Goal: Transaction & Acquisition: Obtain resource

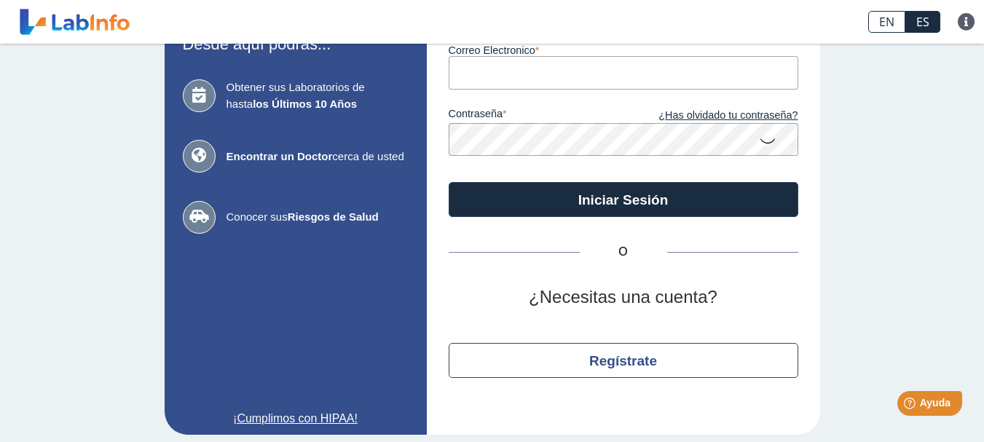
scroll to position [124, 0]
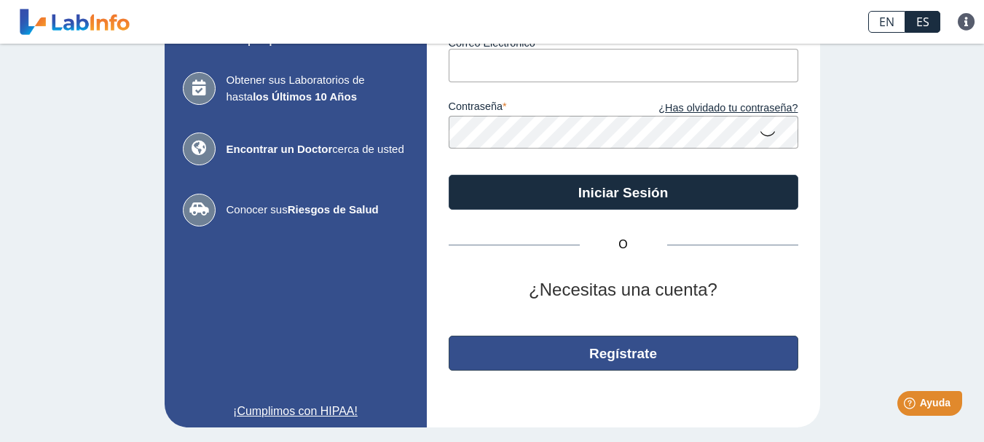
click at [612, 358] on button "Regístrate" at bounding box center [624, 353] width 350 height 35
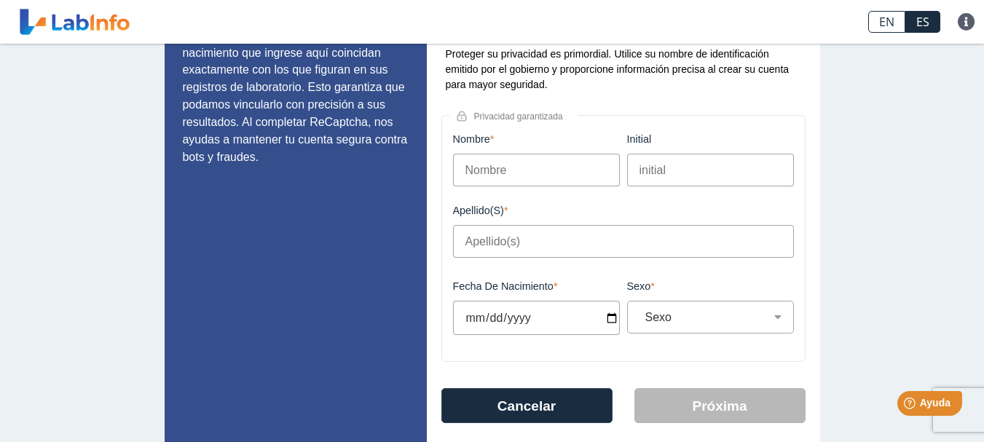
click at [474, 175] on input "Nombre" at bounding box center [536, 170] width 167 height 33
type input "Ilsa"
type input "Ruiz Quintana"
click at [569, 321] on input "Fecha de Nacimiento" at bounding box center [536, 318] width 167 height 34
click at [606, 321] on input "Fecha de Nacimiento" at bounding box center [536, 318] width 167 height 34
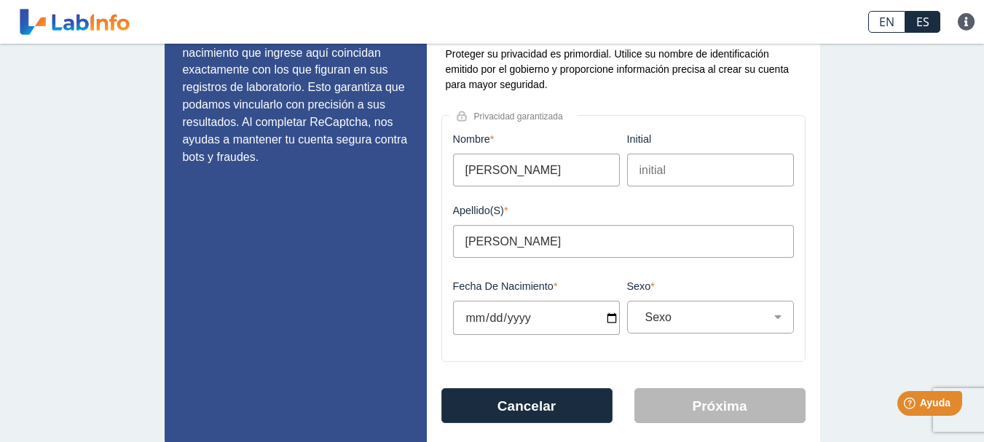
type input "2025-05-24"
select select
type input "1964-05-20"
click at [691, 323] on select "Sexo Masculino Femenino" at bounding box center [717, 317] width 154 height 14
select select "F"
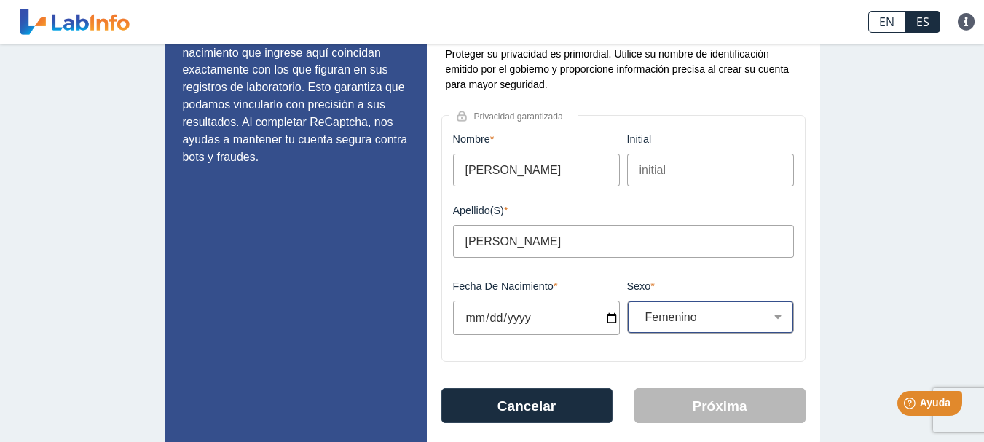
click at [640, 310] on select "Sexo Masculino Femenino" at bounding box center [717, 317] width 154 height 14
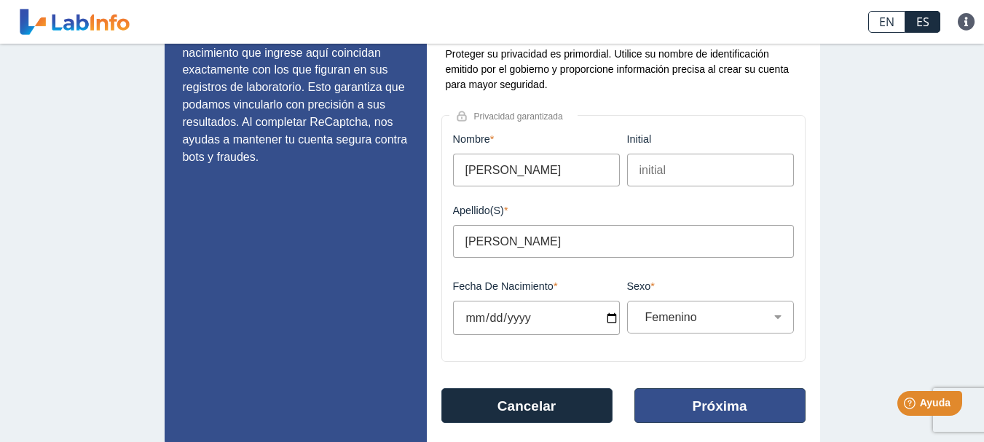
click at [701, 412] on button "Próxima" at bounding box center [719, 405] width 171 height 35
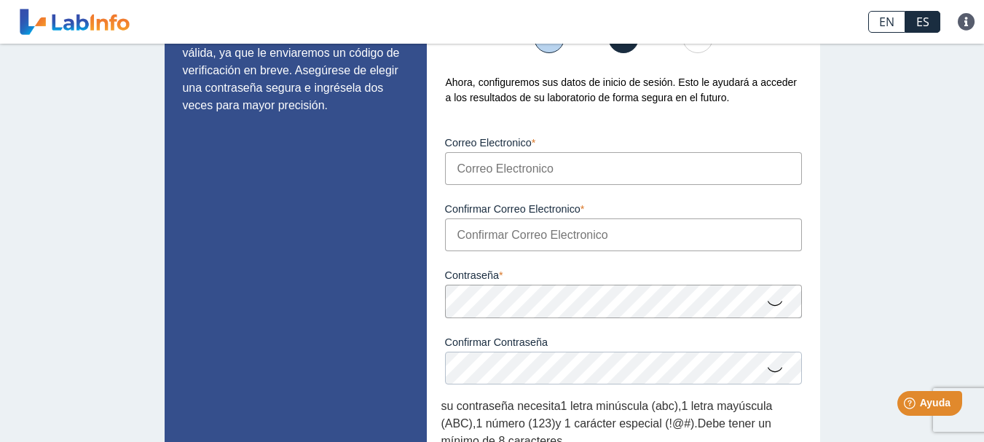
click at [452, 167] on input "Correo Electronico" at bounding box center [623, 168] width 357 height 33
type input "ruizquintanailsa@outlook.com"
click at [477, 239] on input "Confirmar Correo Electronico" at bounding box center [623, 235] width 357 height 33
type input "ruizquintanailsa@outlook.com"
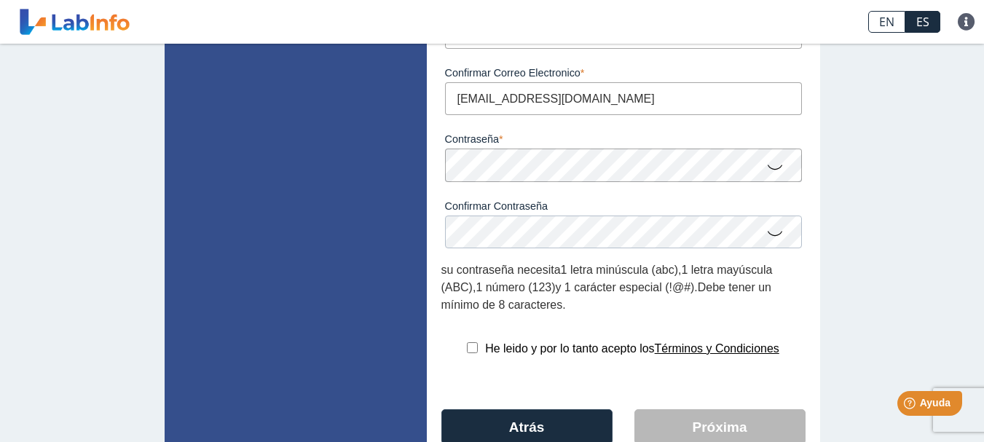
scroll to position [237, 0]
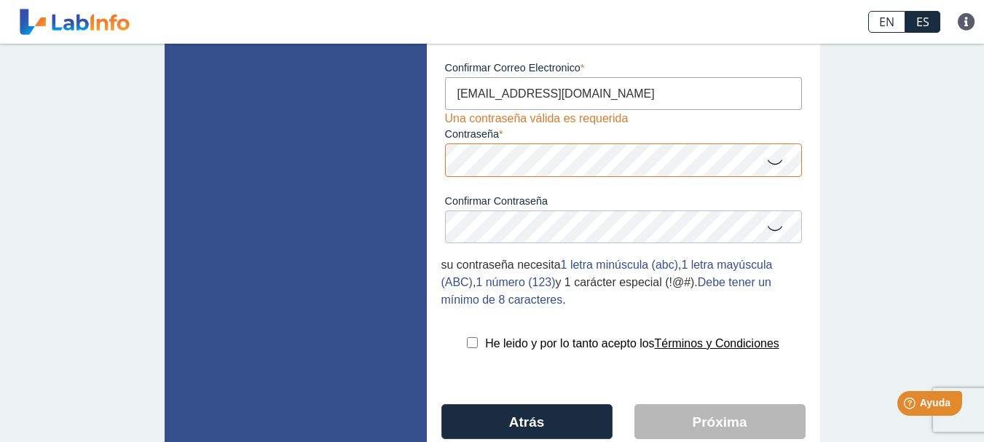
click at [769, 163] on icon at bounding box center [774, 161] width 17 height 28
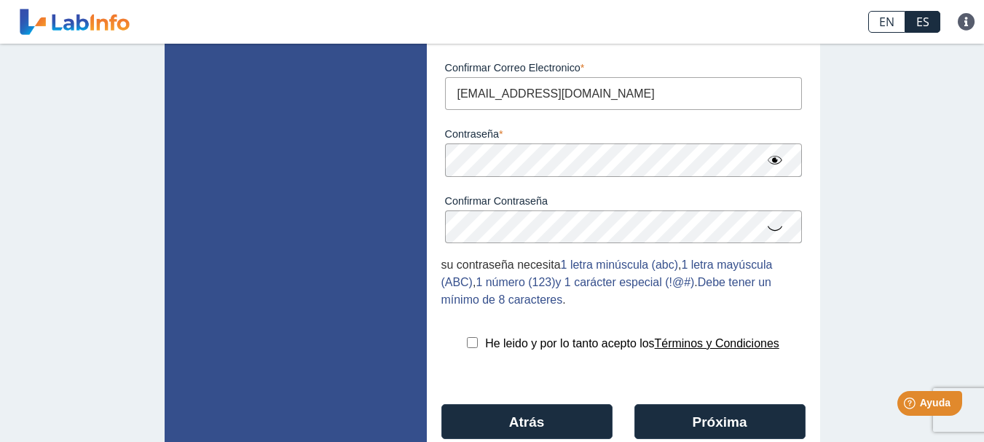
click at [766, 230] on icon at bounding box center [774, 227] width 17 height 28
click at [467, 342] on input "checkbox" at bounding box center [472, 342] width 11 height 11
checkbox input "true"
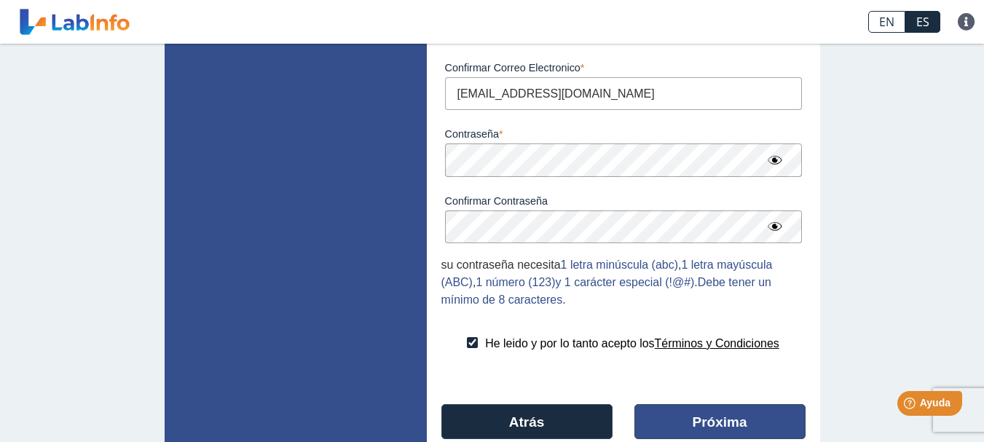
click at [721, 420] on button "Próxima" at bounding box center [719, 421] width 171 height 35
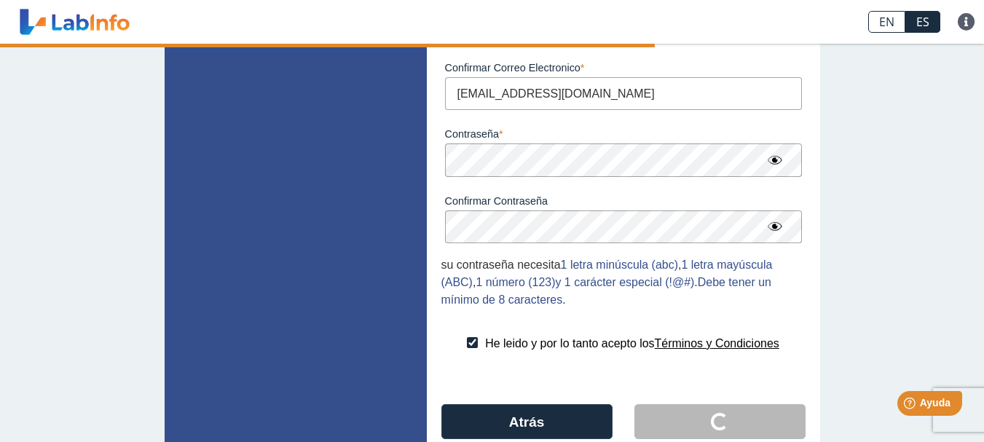
scroll to position [22, 0]
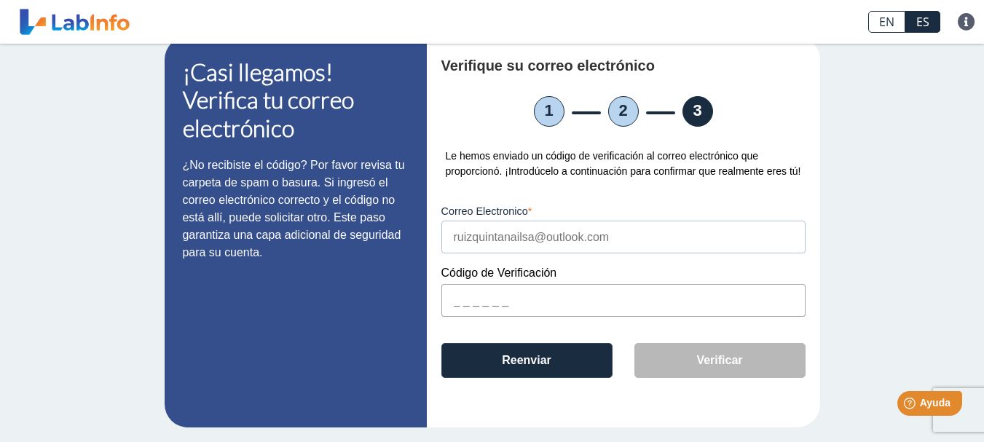
click at [455, 301] on input "text" at bounding box center [623, 300] width 364 height 33
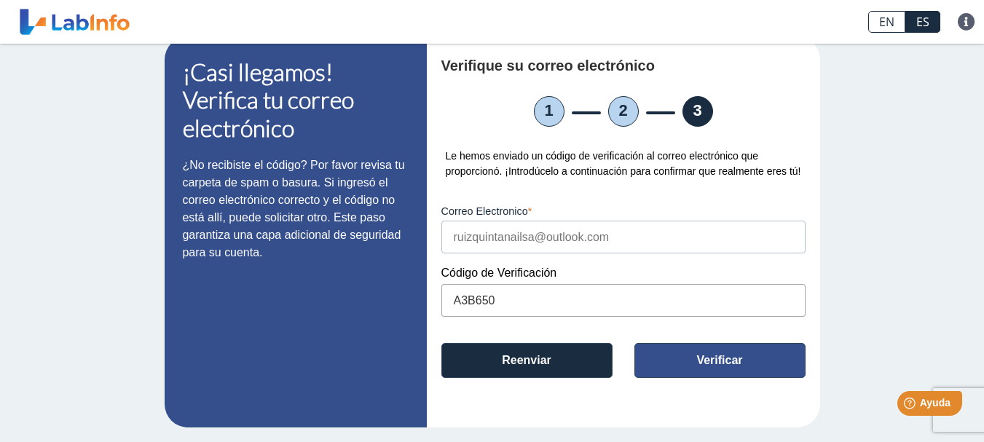
type input "A3B650"
click at [735, 361] on button "Verificar" at bounding box center [719, 360] width 171 height 35
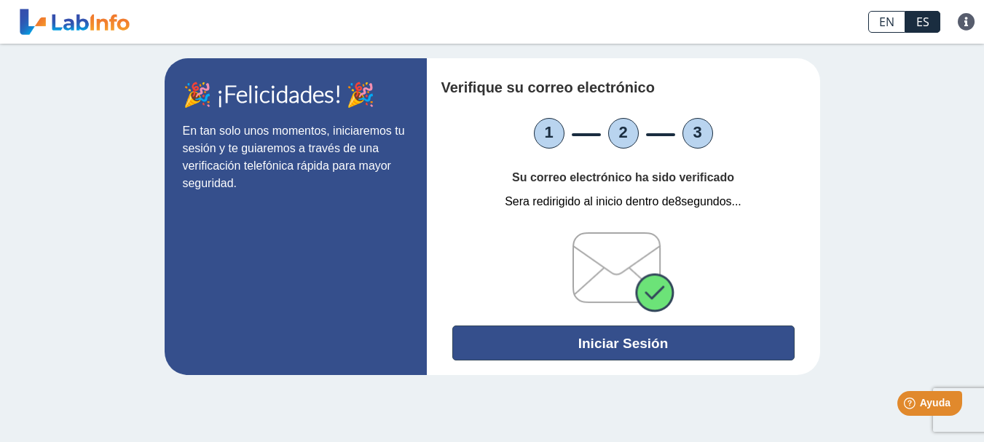
click at [630, 345] on button "Iniciar Sesión" at bounding box center [623, 343] width 342 height 35
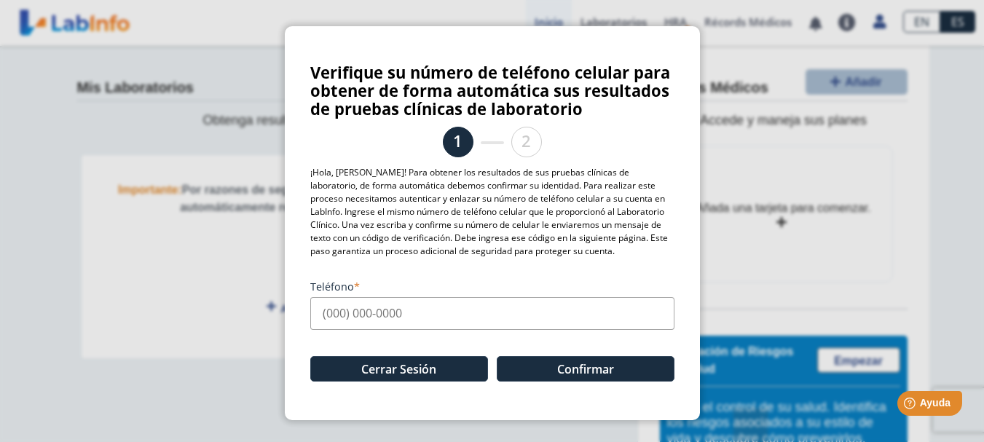
click at [331, 314] on input "Teléfono" at bounding box center [492, 313] width 364 height 33
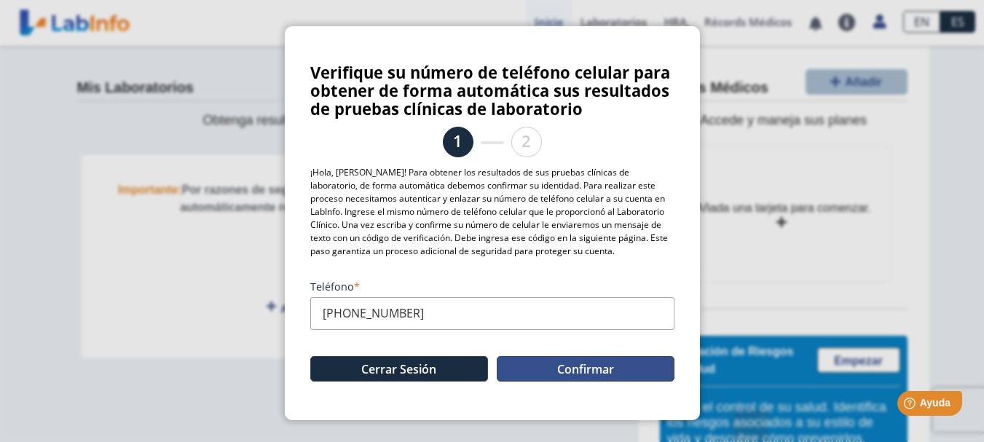
type input "(787) 457-5014"
click at [576, 372] on button "Confirmar" at bounding box center [586, 368] width 178 height 25
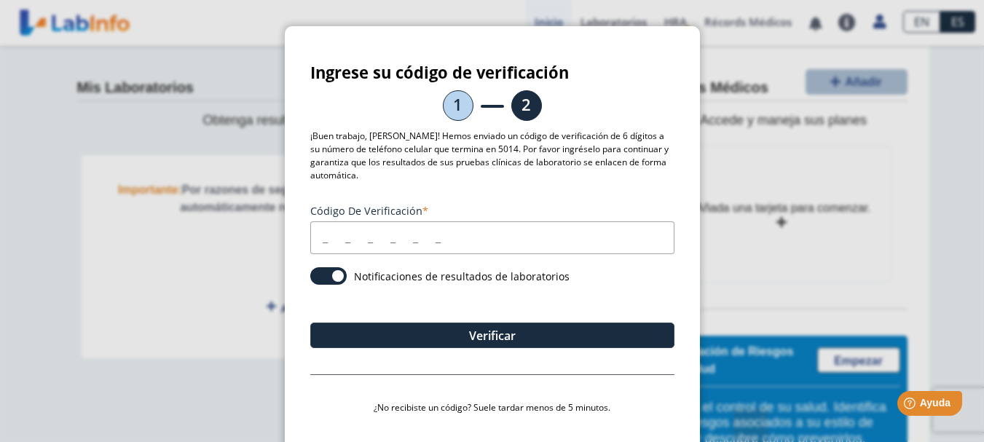
click at [315, 232] on input "Código de verificación" at bounding box center [492, 237] width 364 height 33
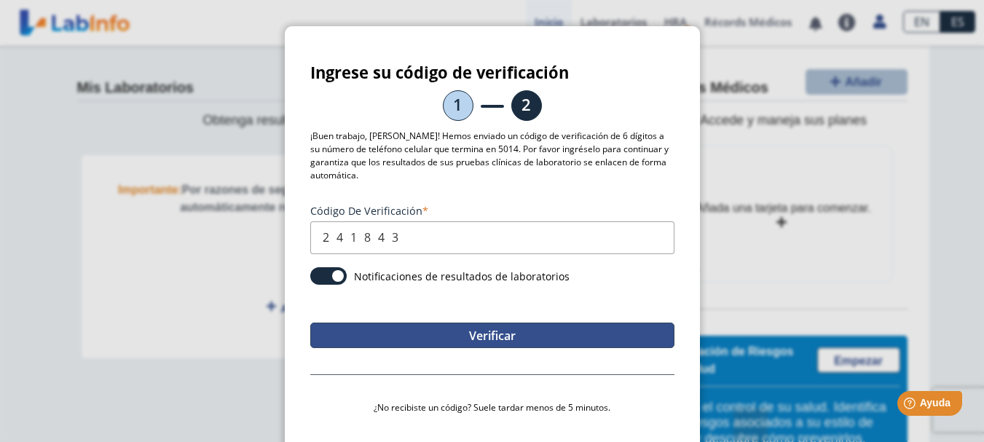
click at [492, 326] on button "Verificar" at bounding box center [492, 335] width 364 height 25
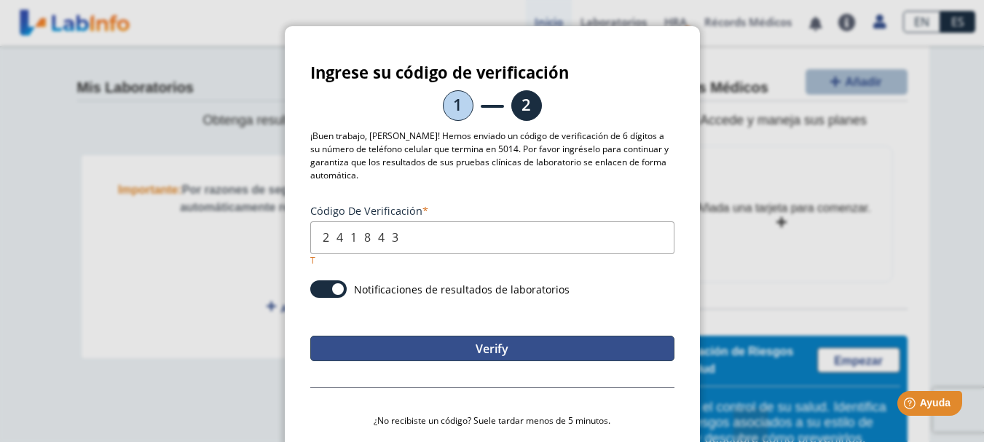
click at [512, 336] on button "Verify" at bounding box center [492, 348] width 364 height 25
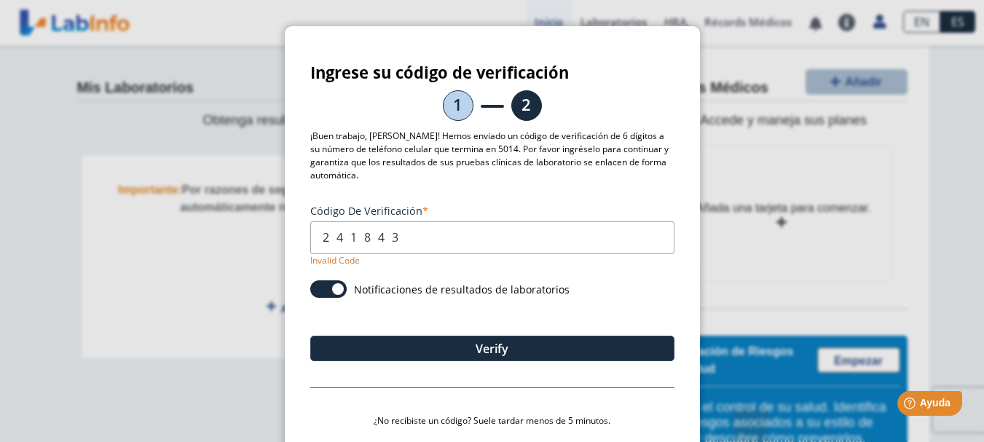
drag, startPoint x: 400, startPoint y: 224, endPoint x: 302, endPoint y: 216, distance: 97.9
click at [302, 216] on div "Ingrese su código de verificación 1 2 ¡Buen trabajo, Ilsa! Hemos enviado un cód…" at bounding box center [492, 289] width 415 height 527
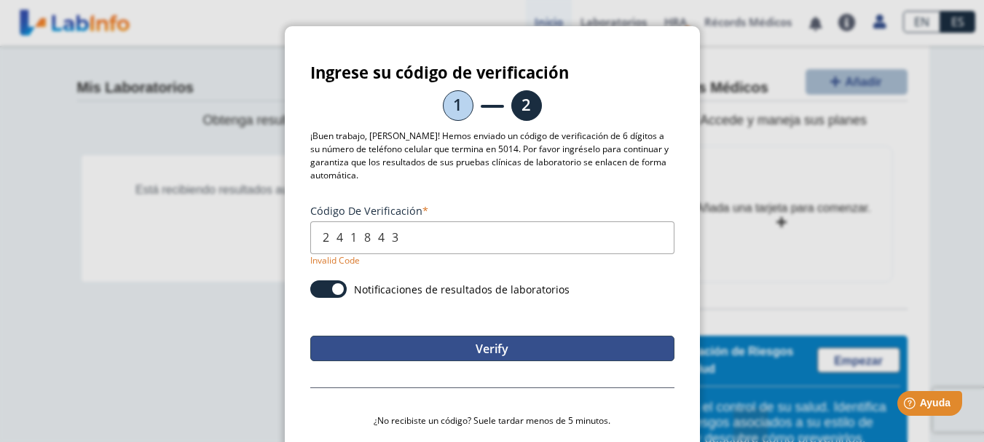
click at [476, 336] on button "Verify" at bounding box center [492, 348] width 364 height 25
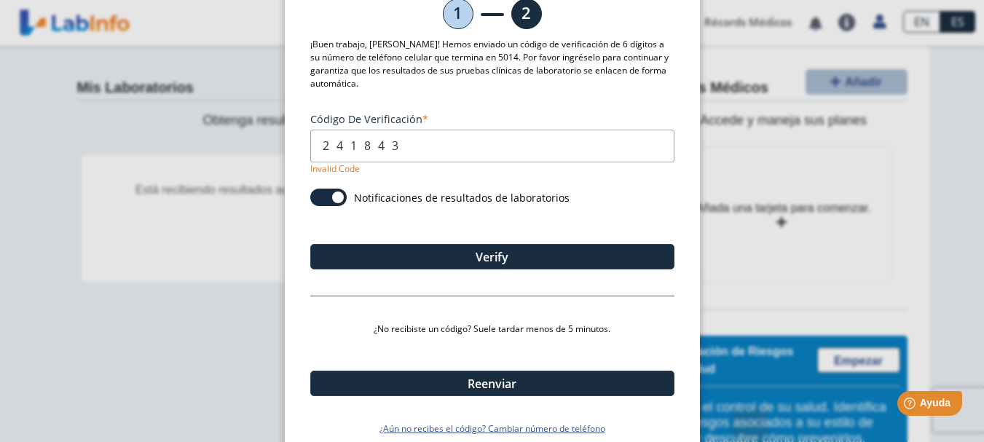
scroll to position [95, 0]
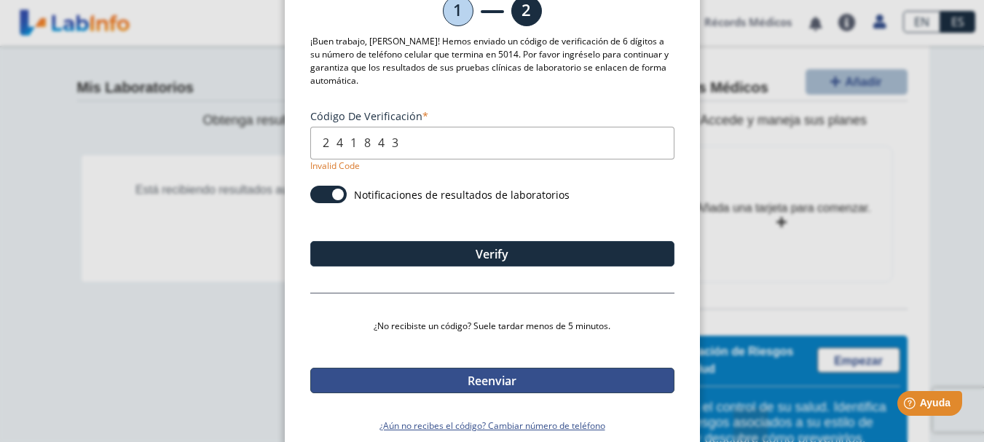
click at [487, 368] on button "Reenviar" at bounding box center [492, 380] width 364 height 25
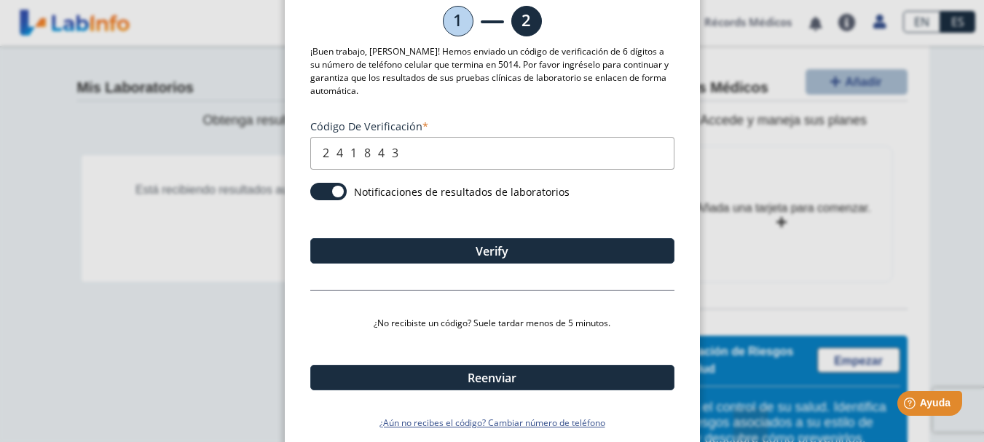
drag, startPoint x: 405, startPoint y: 144, endPoint x: 291, endPoint y: 141, distance: 114.4
click at [291, 141] on div "Ingrese su código de verificación 1 2 ¡Buen trabajo, Ilsa! Hemos enviado un cód…" at bounding box center [492, 199] width 415 height 514
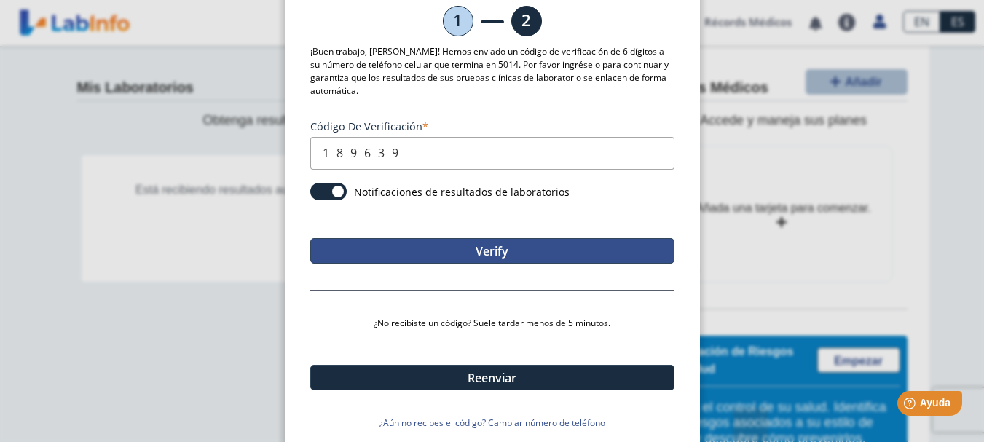
type input "189639"
click at [509, 238] on button "Verify" at bounding box center [492, 250] width 364 height 25
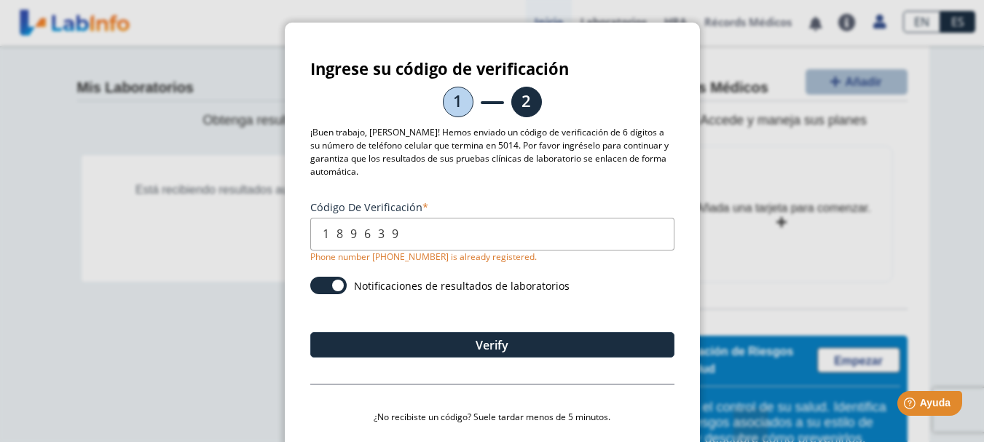
scroll to position [0, 0]
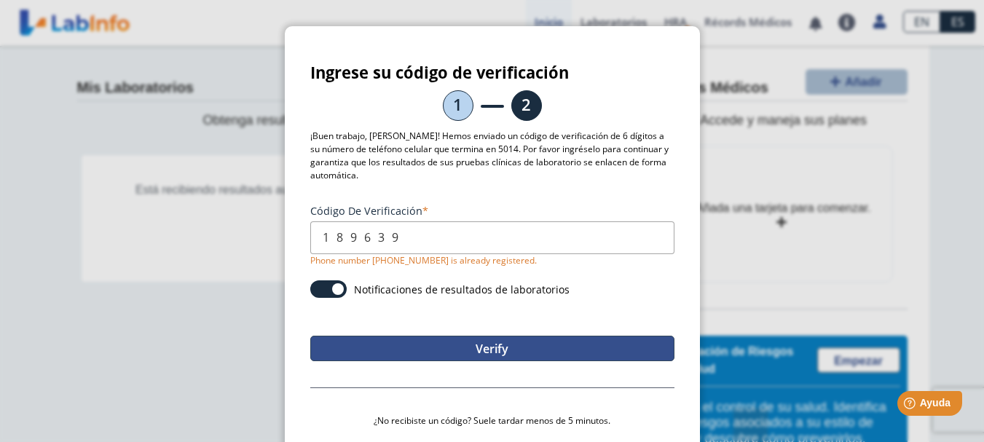
click at [523, 339] on button "Verify" at bounding box center [492, 348] width 364 height 25
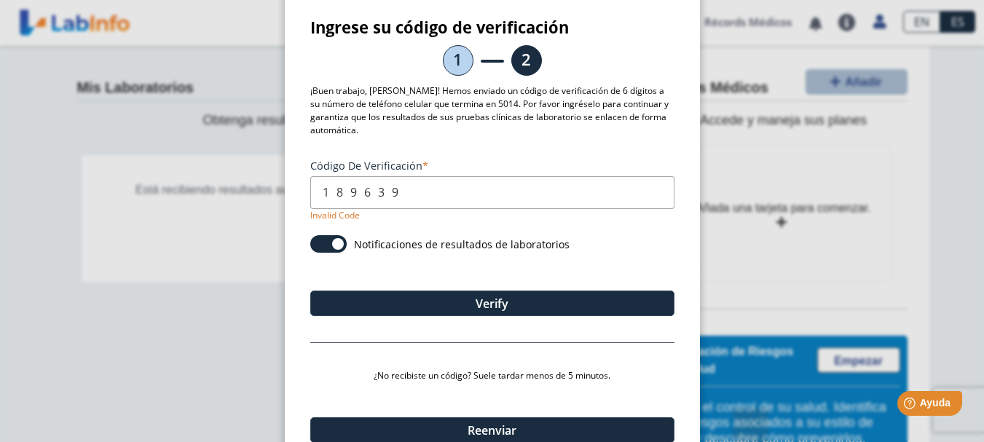
scroll to position [98, 0]
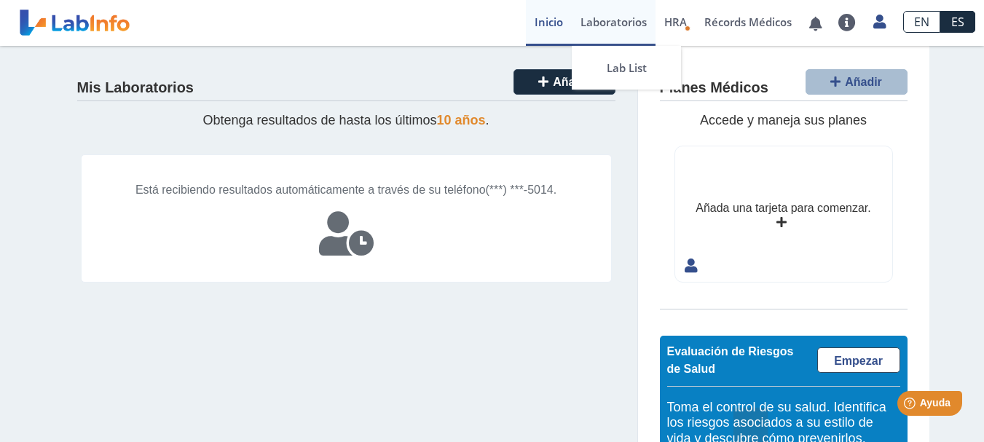
click at [623, 20] on link "Laboratorios" at bounding box center [614, 23] width 84 height 46
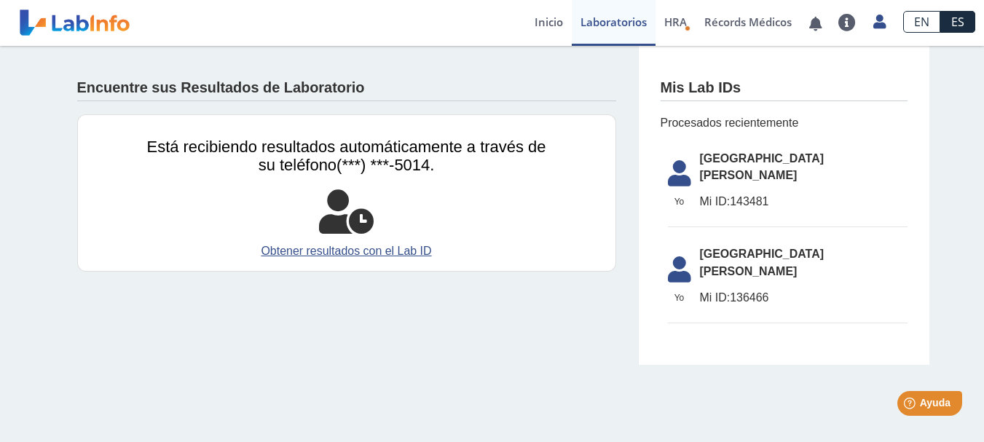
drag, startPoint x: 776, startPoint y: 184, endPoint x: 734, endPoint y: 189, distance: 41.9
click at [734, 193] on span "Mi ID: 143481" at bounding box center [804, 201] width 208 height 17
copy span "143481"
click at [401, 249] on link "Obtener resultados con el Lab ID" at bounding box center [346, 251] width 399 height 17
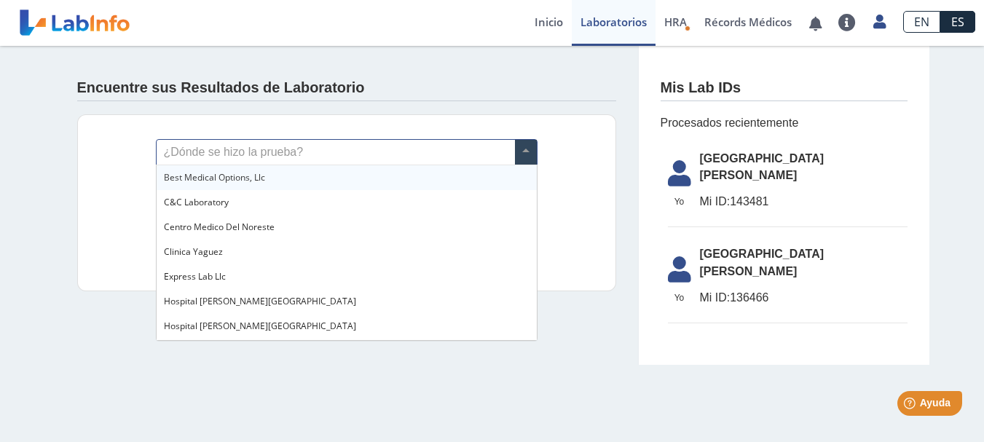
click at [519, 154] on span at bounding box center [526, 152] width 22 height 25
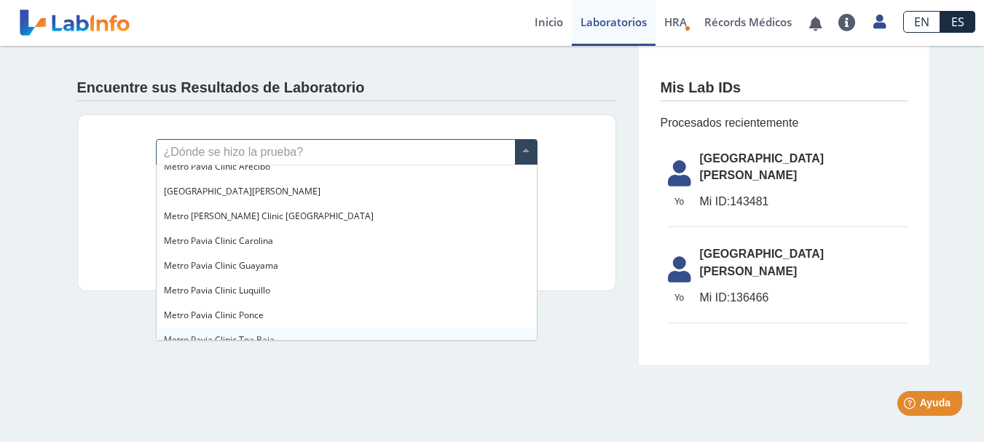
scroll to position [1013, 0]
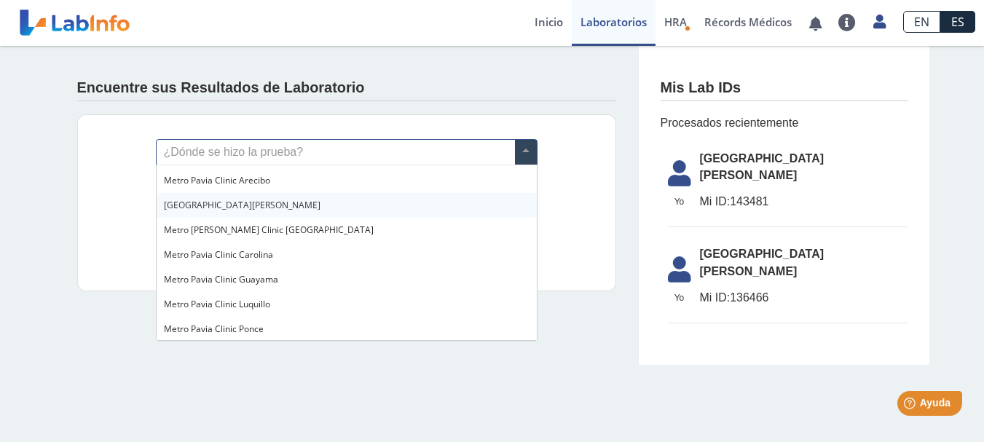
click at [286, 206] on div "[GEOGRAPHIC_DATA][PERSON_NAME]" at bounding box center [347, 205] width 380 height 25
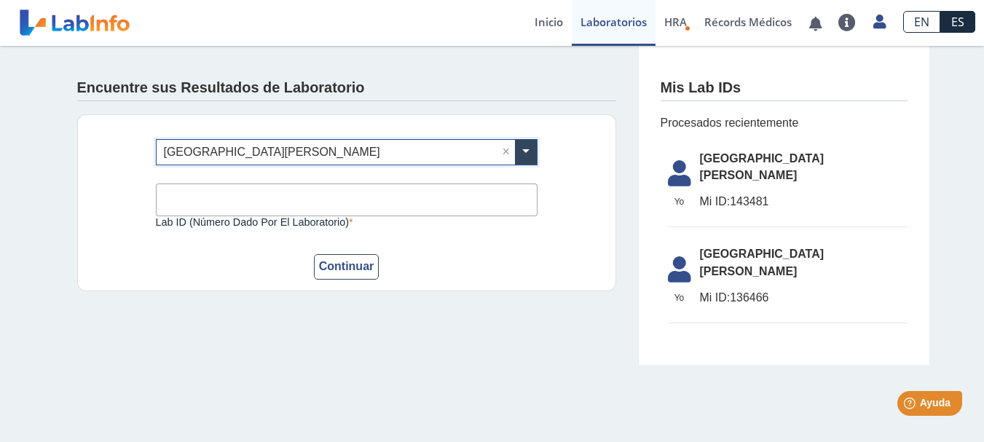
click at [216, 201] on input "Lab ID (número dado por el laboratorio)" at bounding box center [347, 200] width 382 height 33
type input "143481"
click at [354, 268] on button "Continuar" at bounding box center [347, 266] width 66 height 25
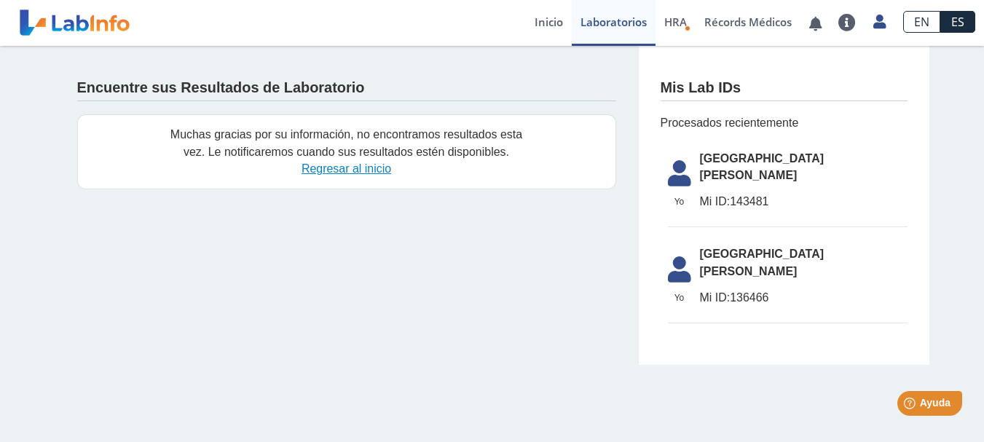
click at [337, 170] on link "Regresar al inicio" at bounding box center [347, 168] width 90 height 12
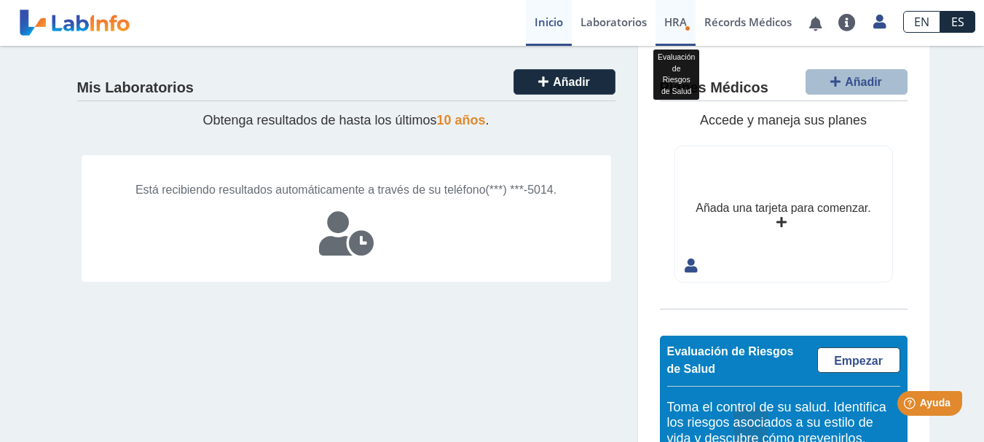
click at [675, 30] on link "HRA Evaluación de Riesgos de Salud" at bounding box center [676, 23] width 40 height 46
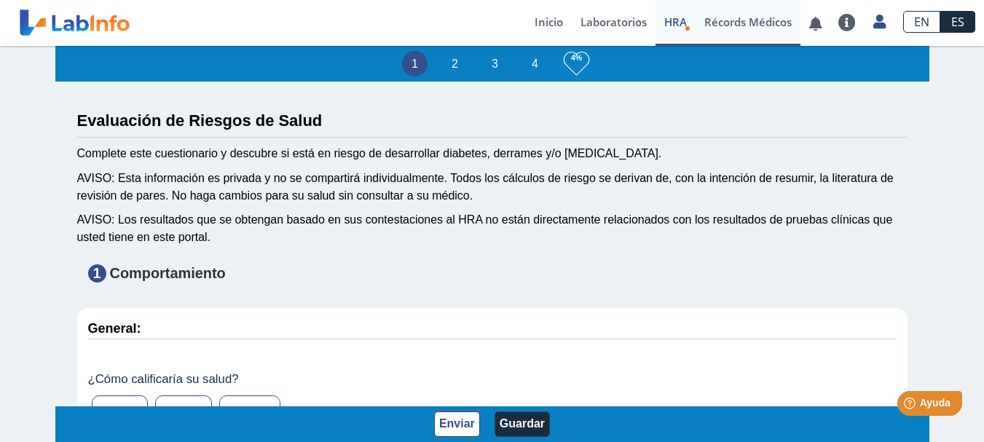
click at [739, 21] on link "Récords Médicos" at bounding box center [748, 23] width 105 height 46
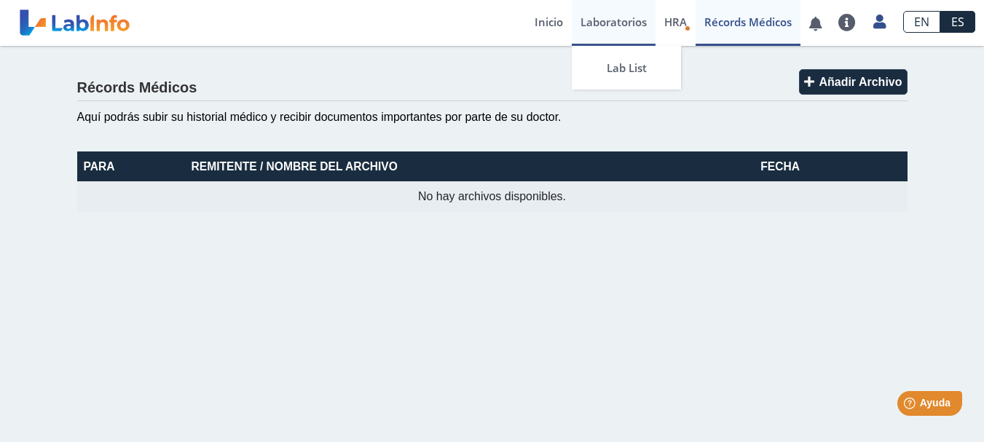
click at [610, 31] on link "Laboratorios" at bounding box center [614, 23] width 84 height 46
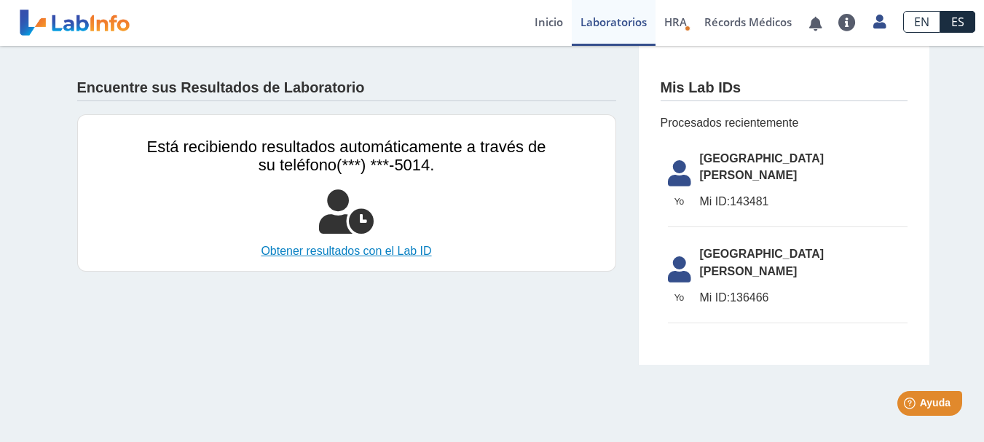
click at [387, 252] on link "Obtener resultados con el Lab ID" at bounding box center [346, 251] width 399 height 17
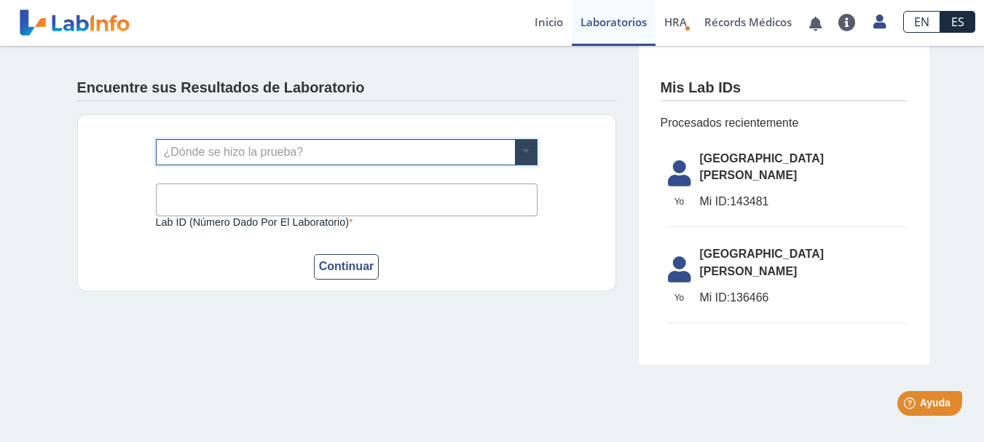
click at [519, 156] on span at bounding box center [526, 152] width 22 height 25
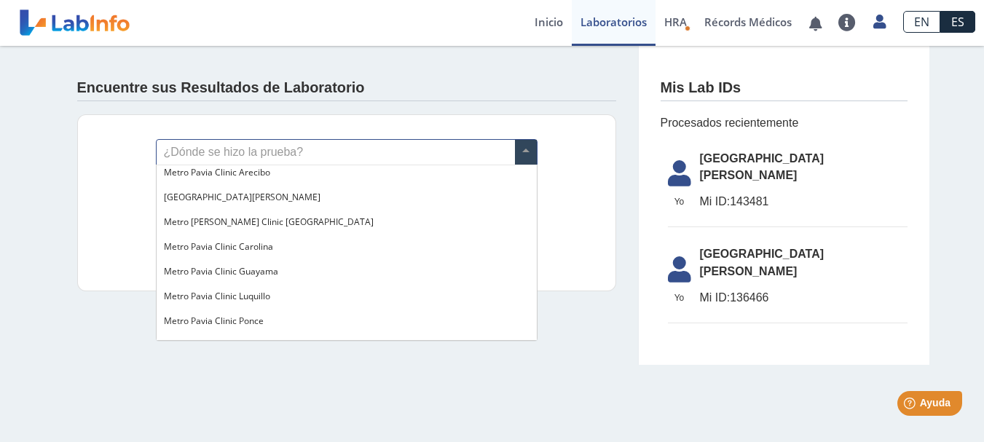
scroll to position [994, 0]
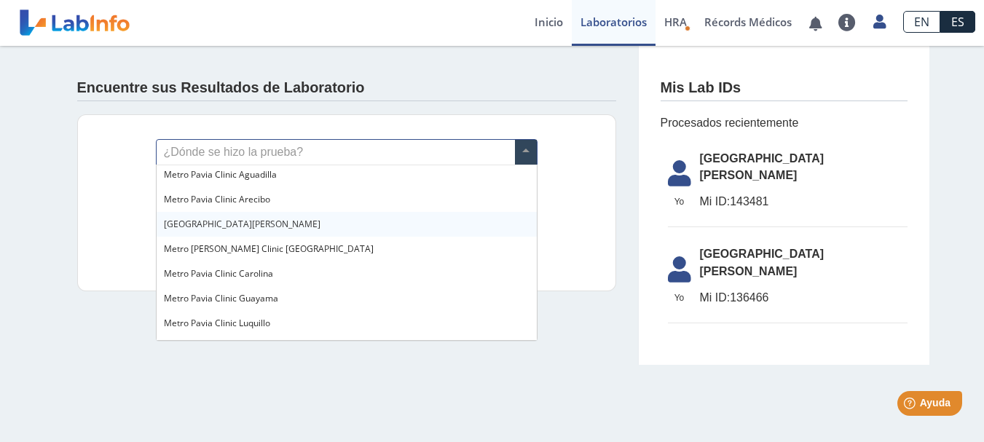
click at [270, 222] on span "[GEOGRAPHIC_DATA][PERSON_NAME]" at bounding box center [242, 224] width 157 height 12
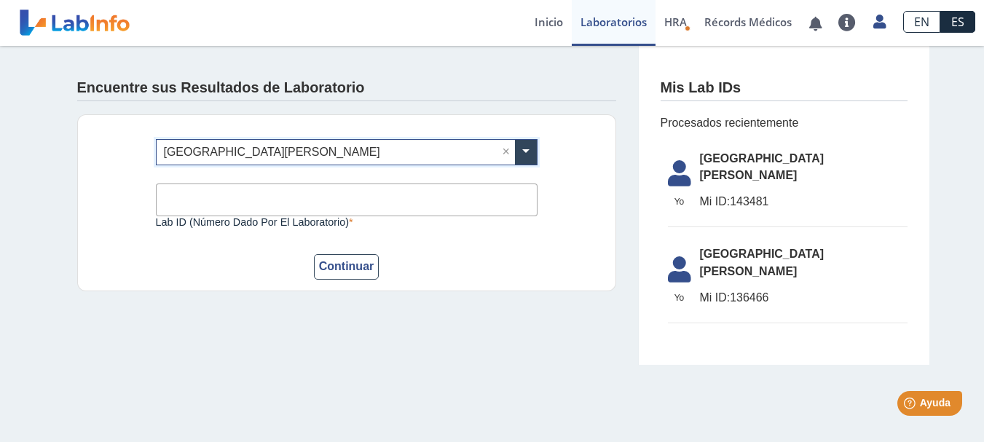
click at [227, 200] on input "Lab ID (número dado por el laboratorio)" at bounding box center [347, 200] width 382 height 33
type input "136466"
click at [345, 265] on button "Continuar" at bounding box center [347, 266] width 66 height 25
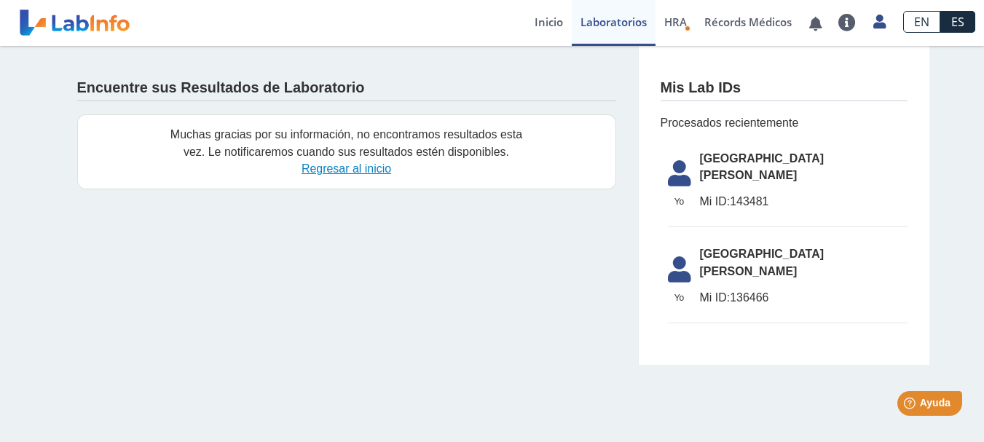
click at [344, 168] on link "Regresar al inicio" at bounding box center [347, 168] width 90 height 12
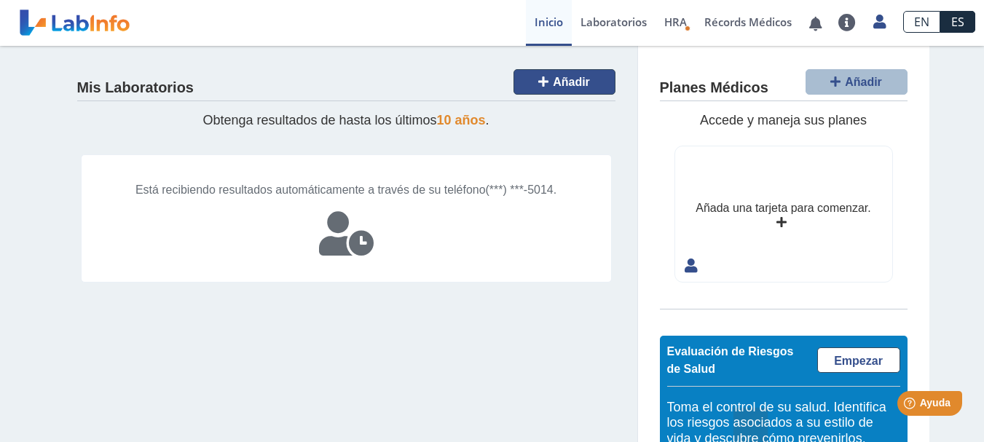
click at [558, 84] on span "Añadir" at bounding box center [571, 82] width 37 height 12
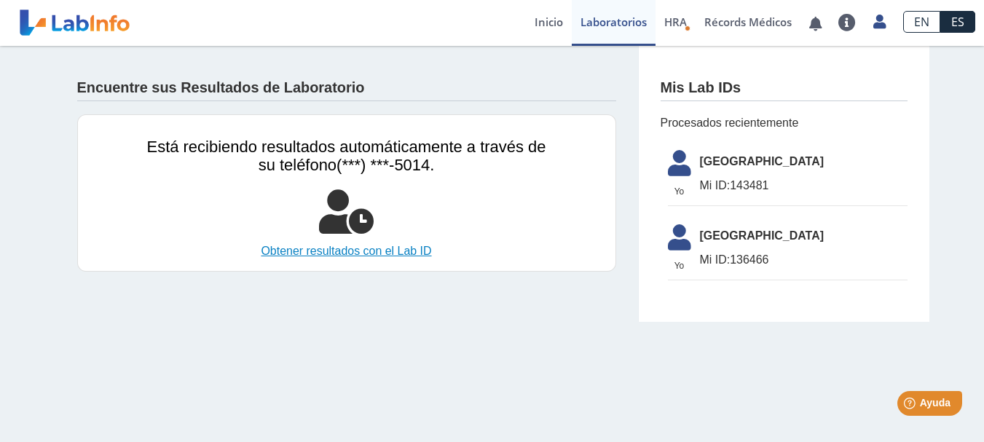
click at [368, 252] on link "Obtener resultados con el Lab ID" at bounding box center [346, 251] width 399 height 17
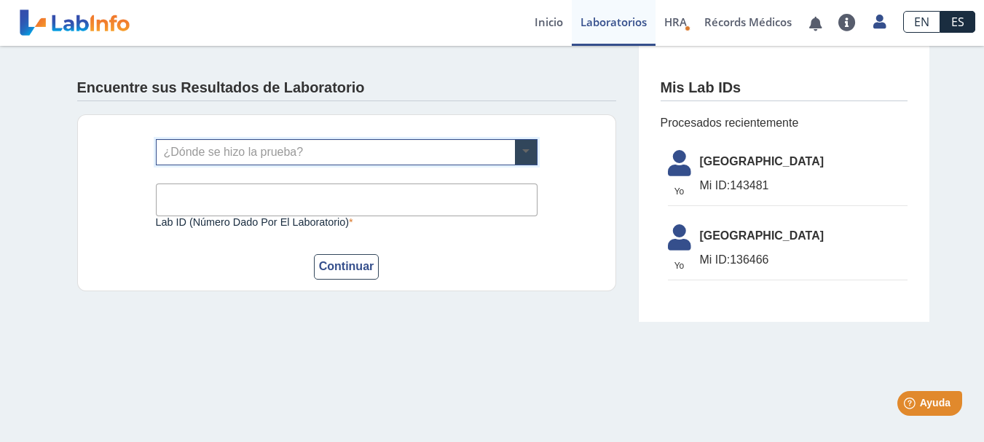
click at [526, 149] on span at bounding box center [526, 152] width 22 height 25
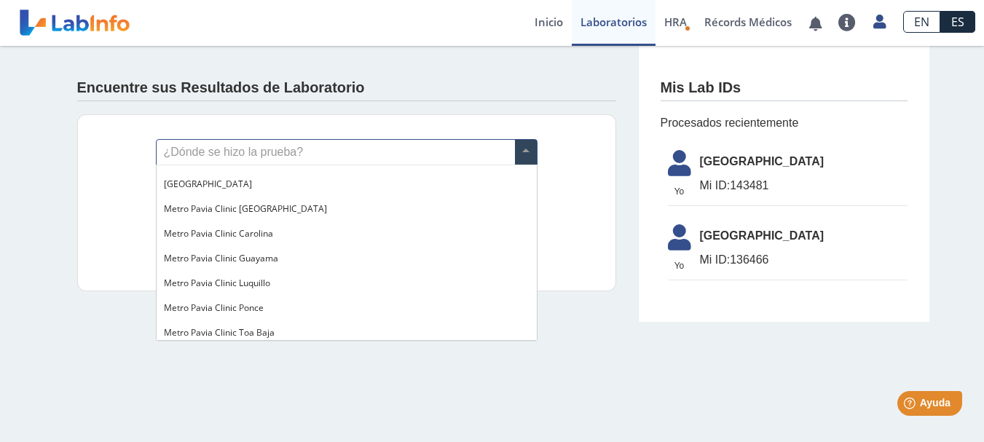
scroll to position [1027, 0]
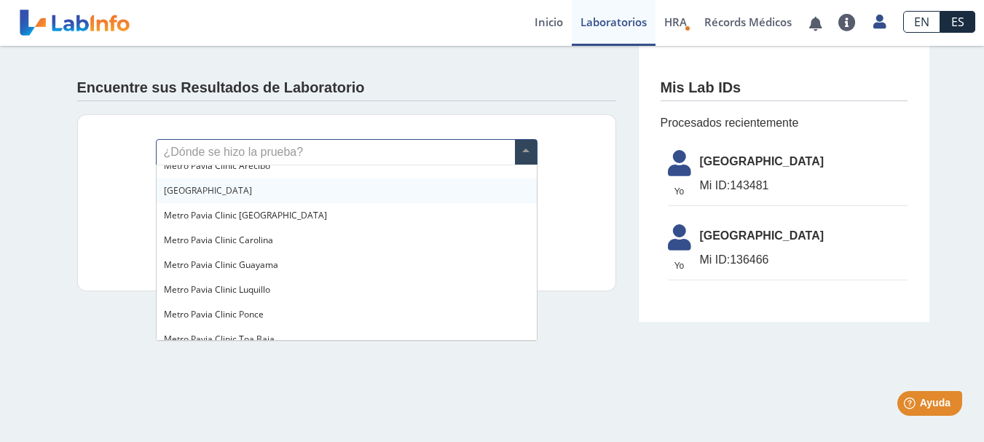
click at [296, 190] on div "[GEOGRAPHIC_DATA][PERSON_NAME]" at bounding box center [347, 190] width 380 height 25
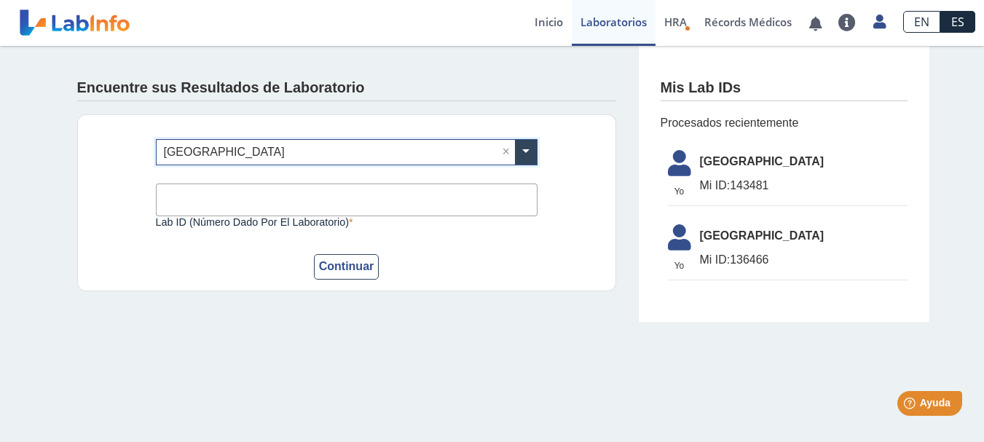
click at [202, 195] on input "Lab ID (número dado por el laboratorio)" at bounding box center [347, 200] width 382 height 33
type input "143481"
click at [314, 254] on button "Continuar" at bounding box center [347, 266] width 66 height 25
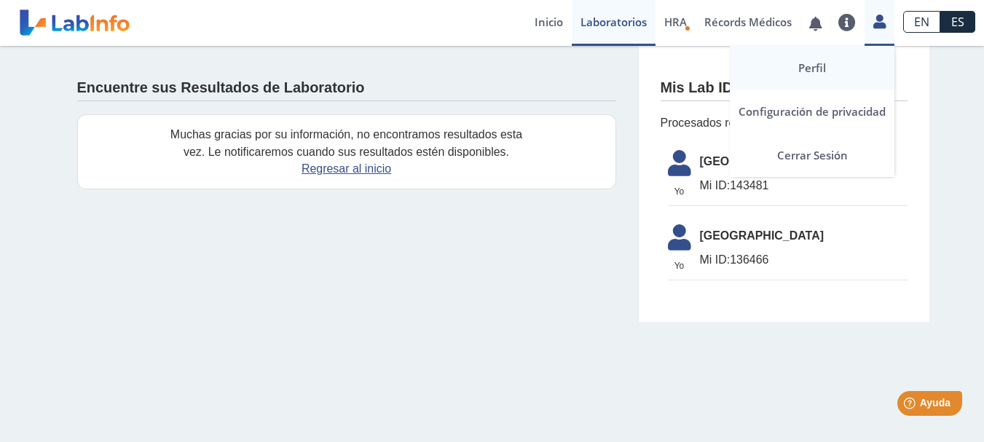
click at [817, 69] on link "Perfil" at bounding box center [812, 68] width 165 height 44
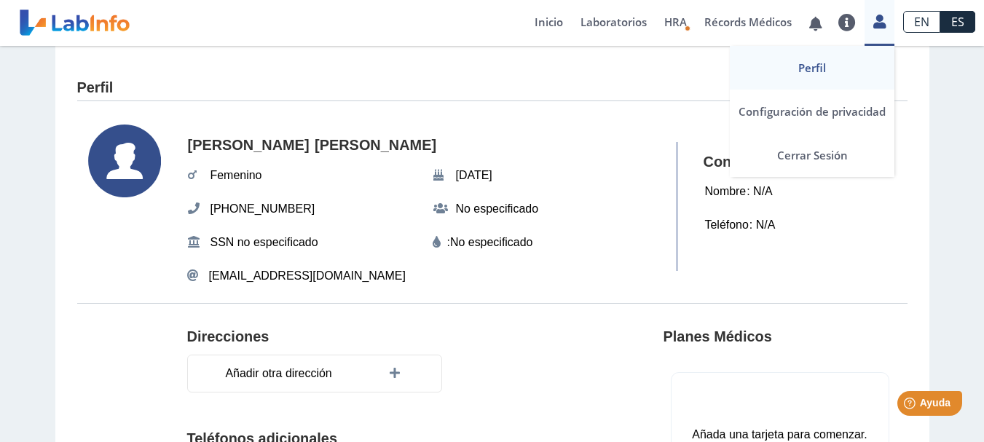
click at [883, 29] on div "Perfil Configuración de privacidad Cerrar Sesión" at bounding box center [880, 23] width 30 height 46
click at [818, 154] on link "Cerrar Sesión" at bounding box center [812, 155] width 165 height 44
